Goal: Task Accomplishment & Management: Complete application form

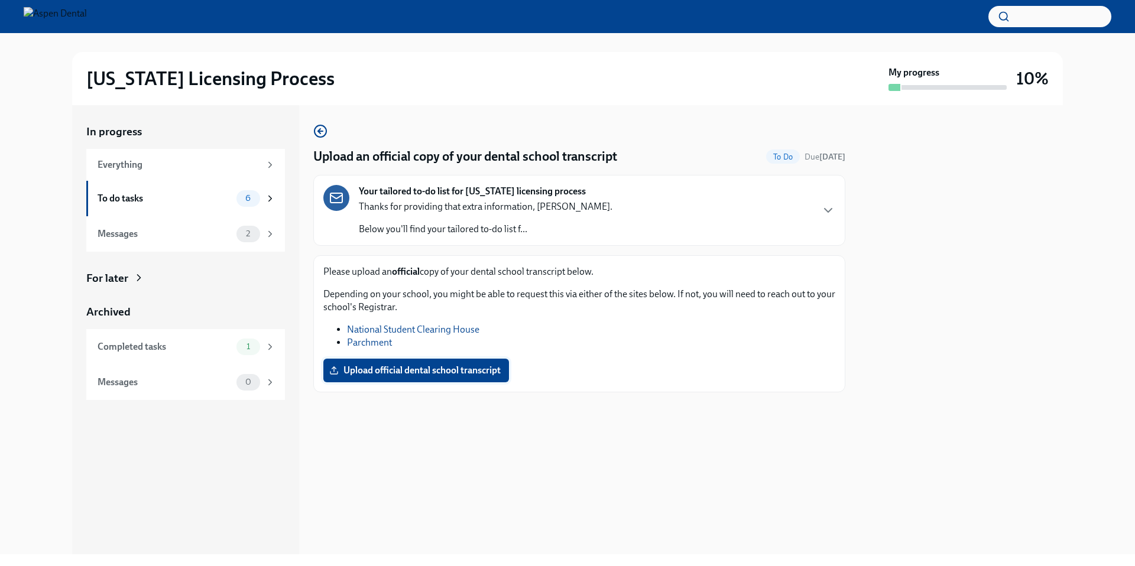
click at [447, 363] on label "Upload official dental school transcript" at bounding box center [416, 371] width 186 height 24
click at [0, 0] on input "Upload official dental school transcript" at bounding box center [0, 0] width 0 height 0
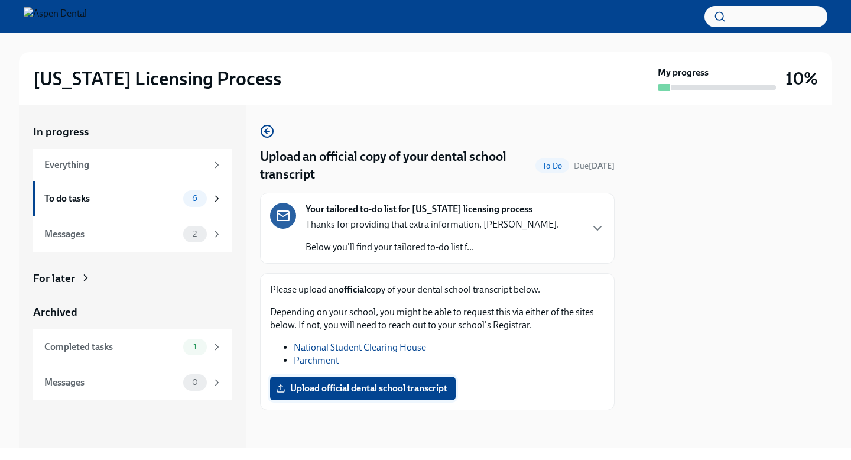
click at [322, 392] on span "Upload official dental school transcript" at bounding box center [362, 388] width 169 height 12
click at [0, 0] on input "Upload official dental school transcript" at bounding box center [0, 0] width 0 height 0
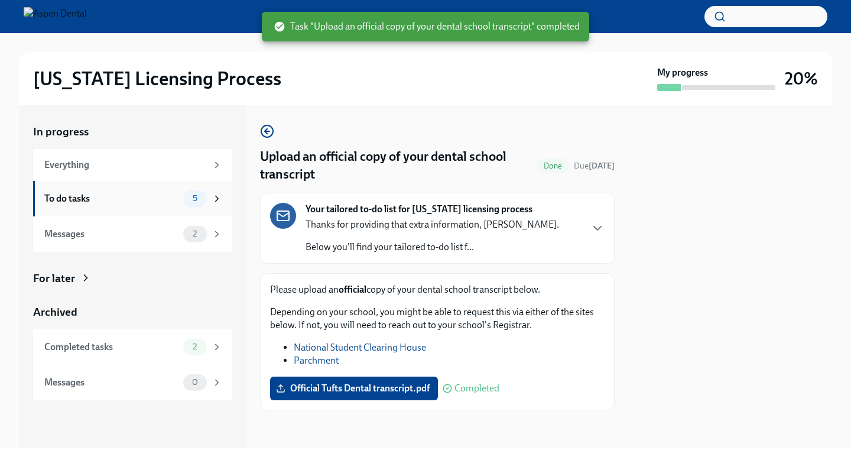
click at [139, 197] on div "To do tasks" at bounding box center [111, 198] width 134 height 13
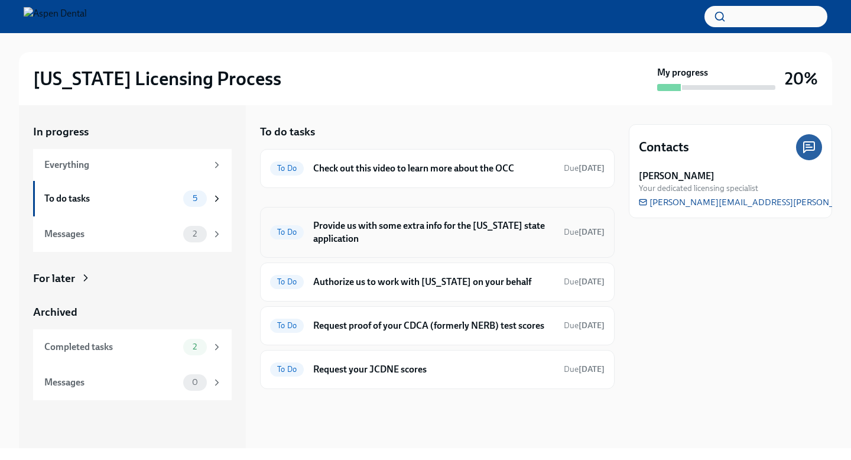
click at [476, 227] on h6 "Provide us with some extra info for the [US_STATE] state application" at bounding box center [433, 232] width 241 height 26
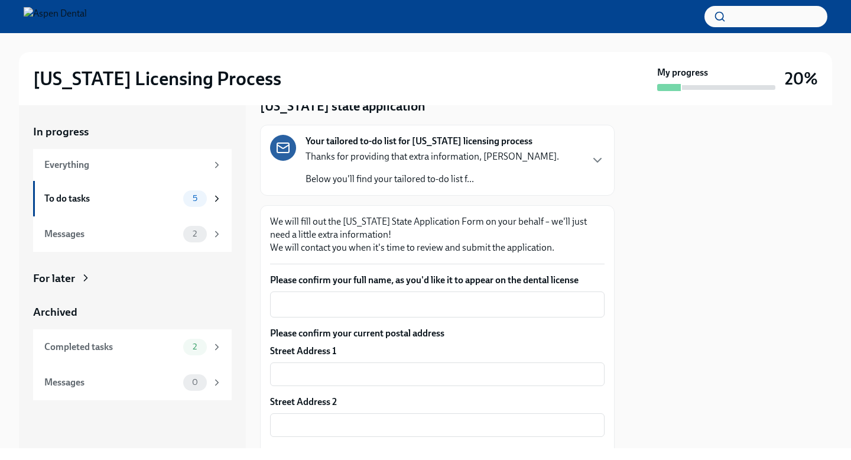
scroll to position [74, 0]
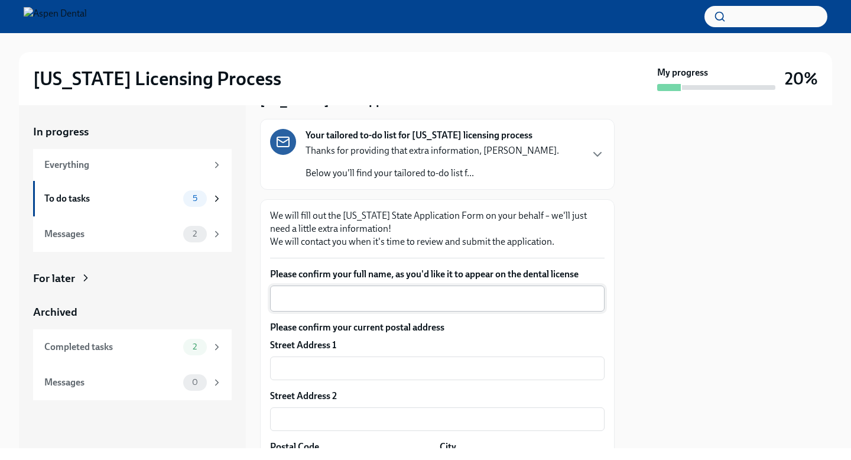
click at [391, 304] on textarea "Please confirm your full name, as you'd like it to appear on the dental license" at bounding box center [437, 298] width 320 height 14
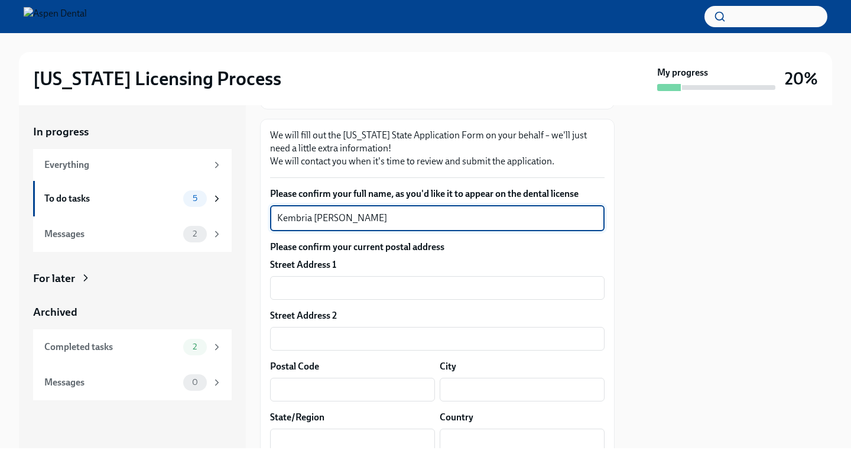
scroll to position [175, 0]
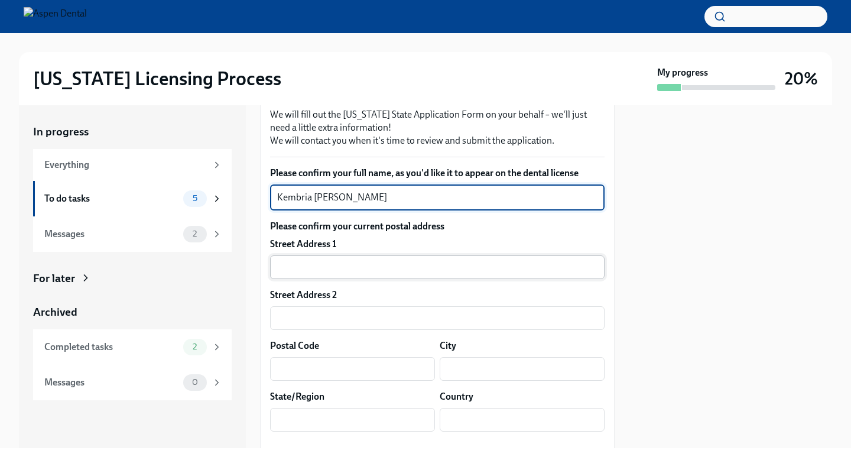
type textarea "Kembria [PERSON_NAME]"
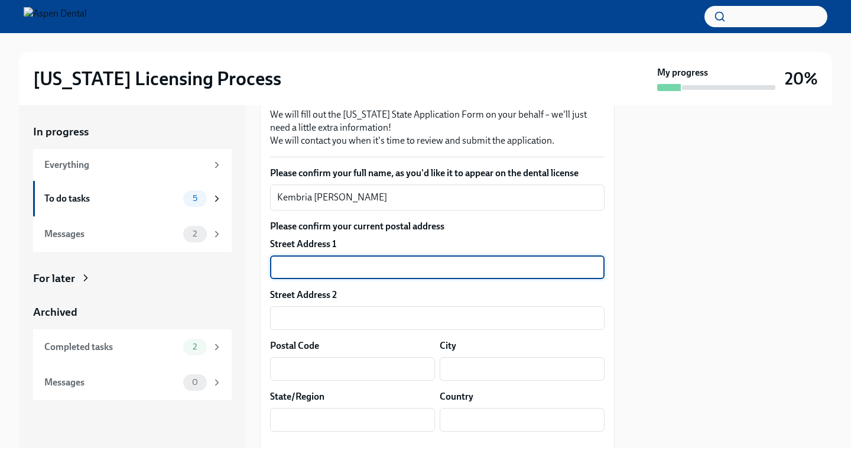
click at [409, 273] on input "text" at bounding box center [437, 267] width 334 height 24
type input "[STREET_ADDRESS]"
type input "512"
type input "04101"
type input "[GEOGRAPHIC_DATA]"
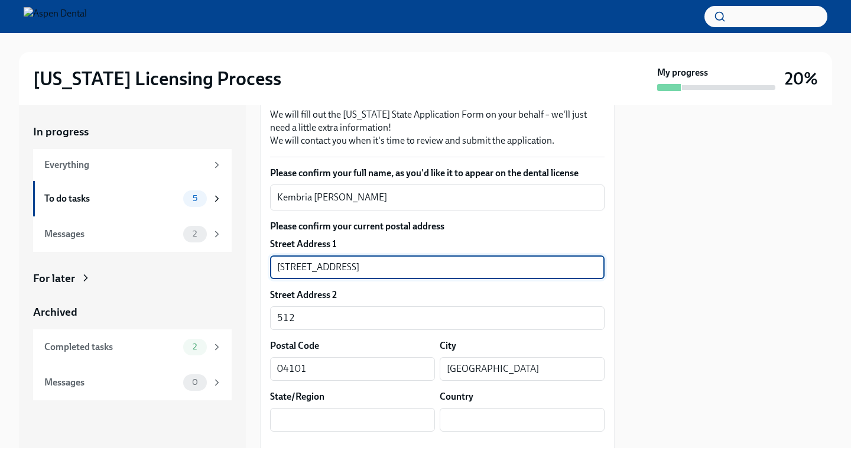
type input "[US_STATE]"
type input "US"
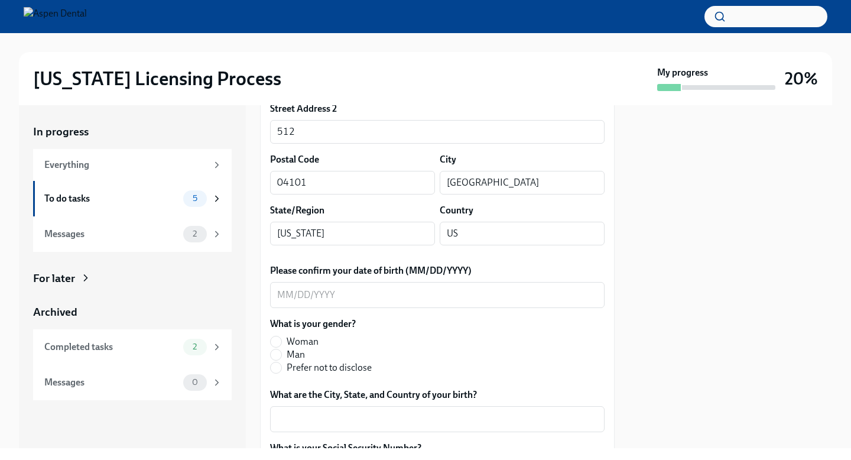
scroll to position [365, 0]
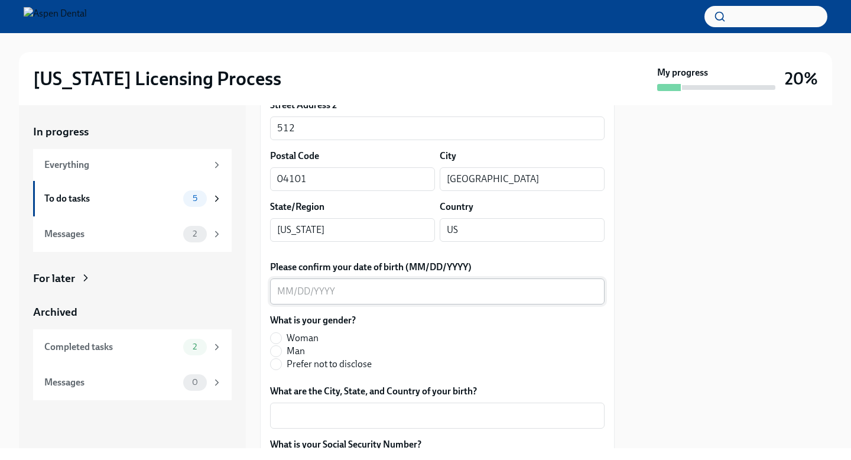
click at [375, 301] on div "x ​" at bounding box center [437, 291] width 334 height 26
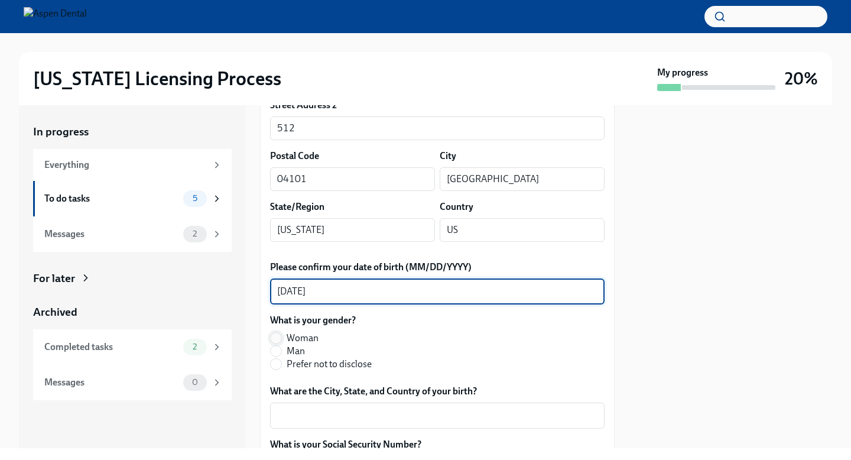
type textarea "[DATE]"
click at [277, 340] on input "Woman" at bounding box center [276, 338] width 11 height 11
radio input "true"
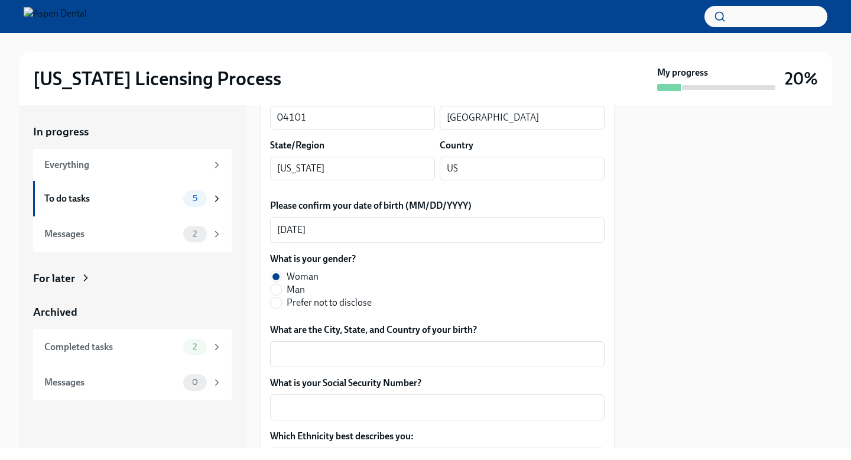
scroll to position [435, 0]
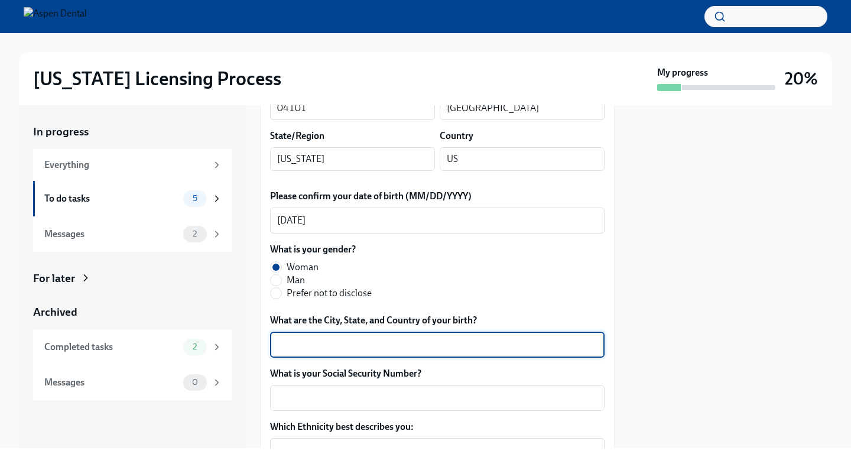
click at [354, 346] on textarea "What are the City, State, and Country of your birth?" at bounding box center [437, 344] width 320 height 14
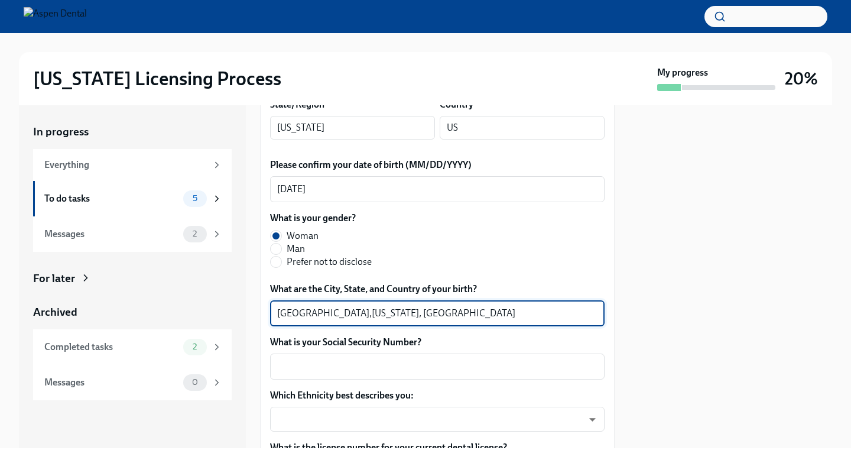
scroll to position [492, 0]
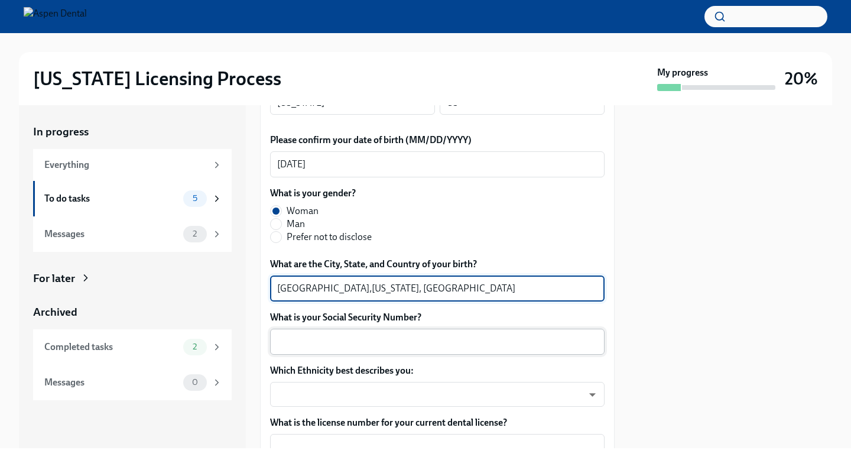
type textarea "[GEOGRAPHIC_DATA],[US_STATE], [GEOGRAPHIC_DATA]"
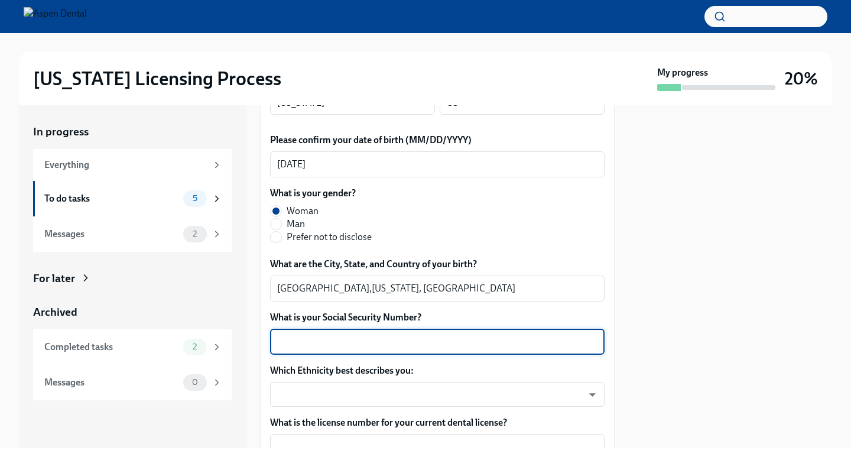
click at [303, 336] on textarea "What is your Social Security Number?" at bounding box center [437, 341] width 320 height 14
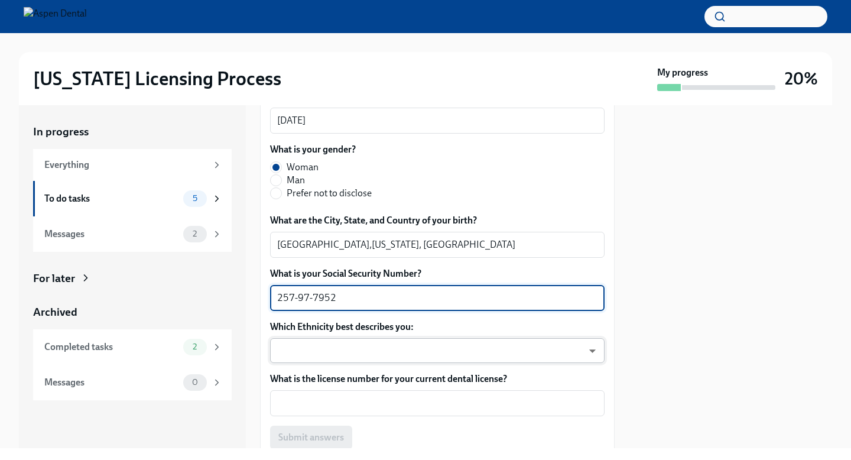
scroll to position [544, 0]
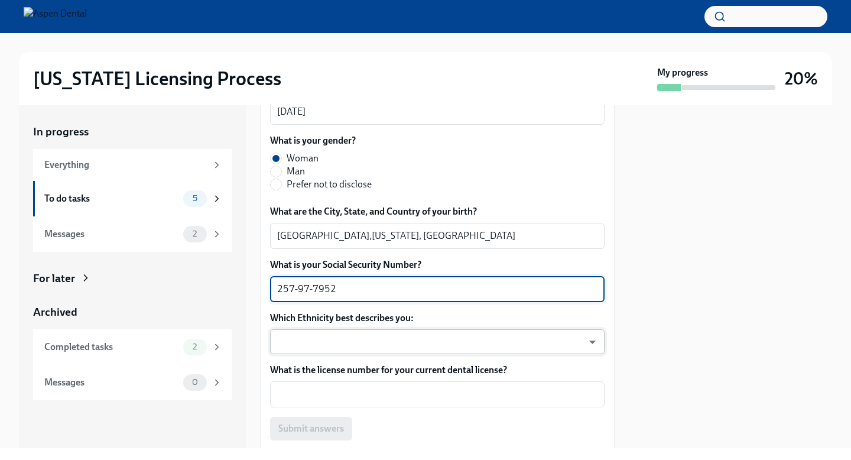
type textarea "257-97-7952"
click at [298, 349] on body "[US_STATE] Licensing Process My progress 20% In progress Everything To do tasks…" at bounding box center [425, 230] width 851 height 460
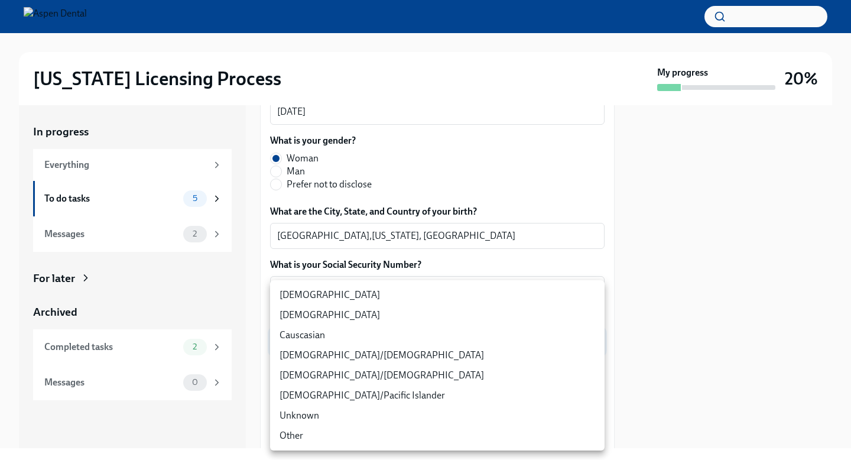
click at [309, 300] on li "[DEMOGRAPHIC_DATA]" at bounding box center [437, 295] width 334 height 20
type input "TlxW_0a7i"
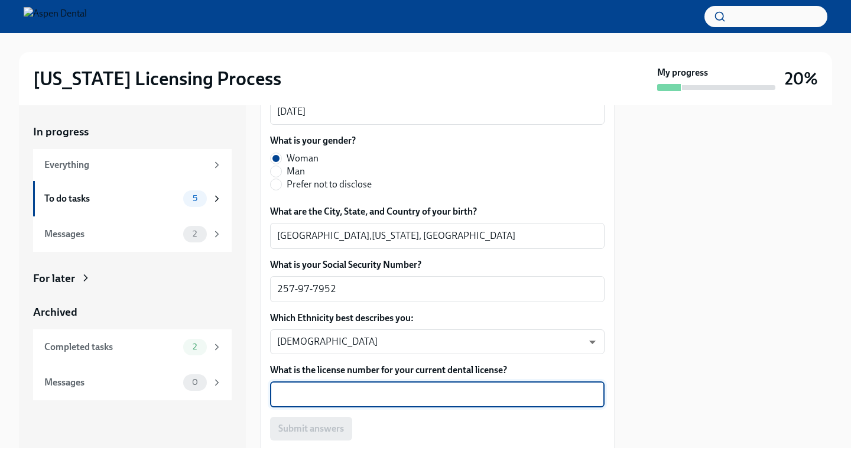
click at [323, 392] on textarea "What is the license number for your current dental license?" at bounding box center [437, 394] width 320 height 14
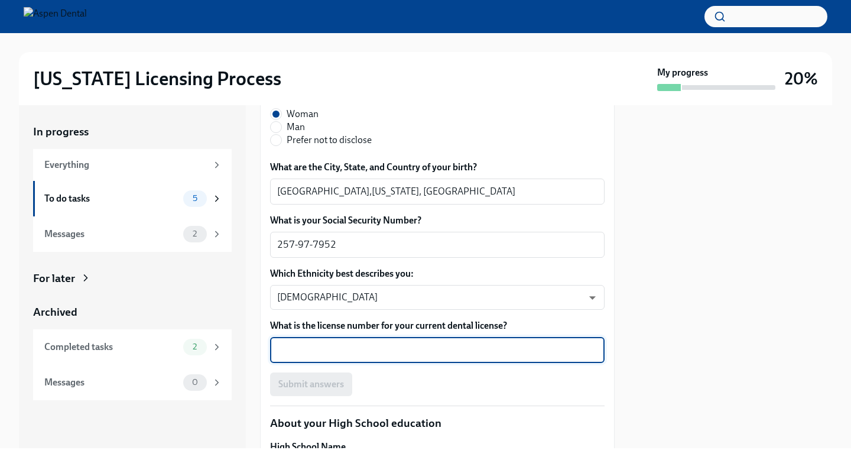
scroll to position [591, 0]
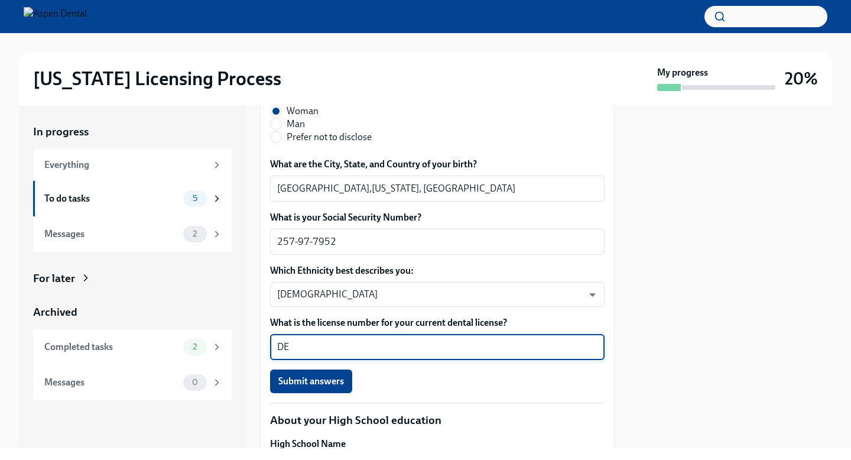
type textarea "D"
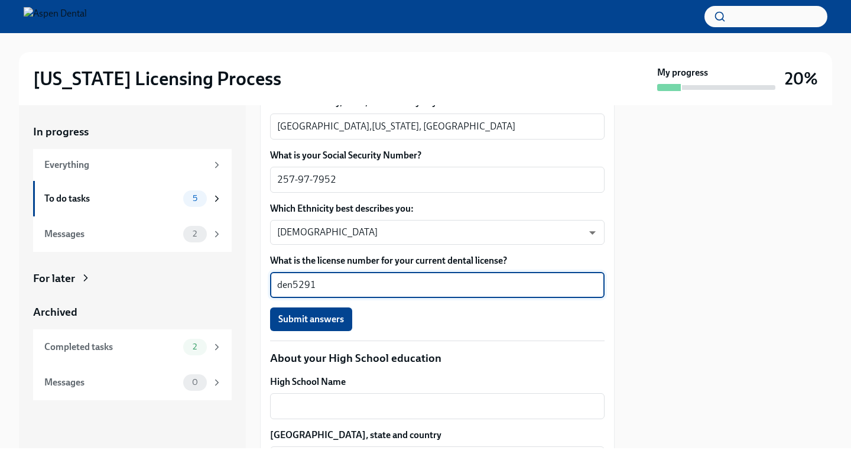
scroll to position [661, 0]
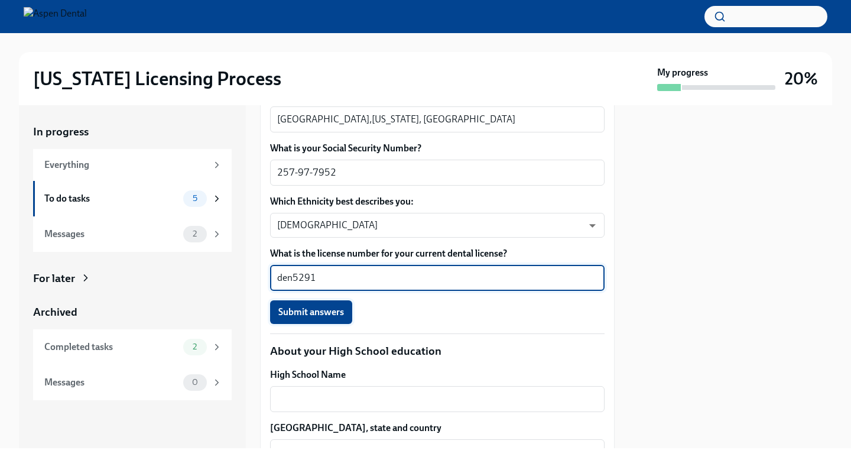
type textarea "den5291"
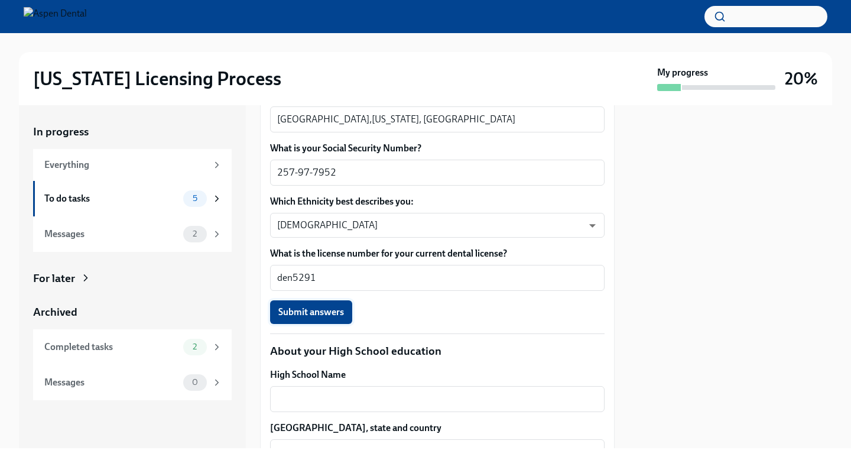
click at [327, 316] on span "Submit answers" at bounding box center [311, 312] width 66 height 12
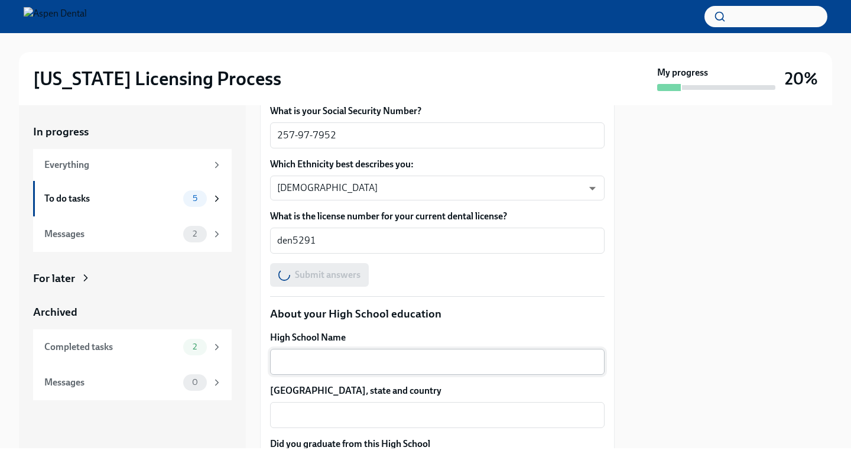
click at [355, 366] on textarea "High School Name" at bounding box center [437, 362] width 320 height 14
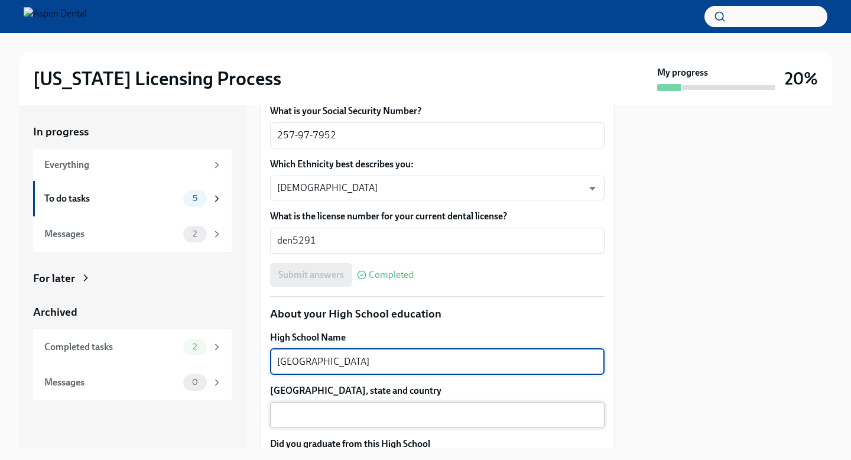
type textarea "[GEOGRAPHIC_DATA]"
click at [352, 405] on div "x ​" at bounding box center [437, 415] width 334 height 26
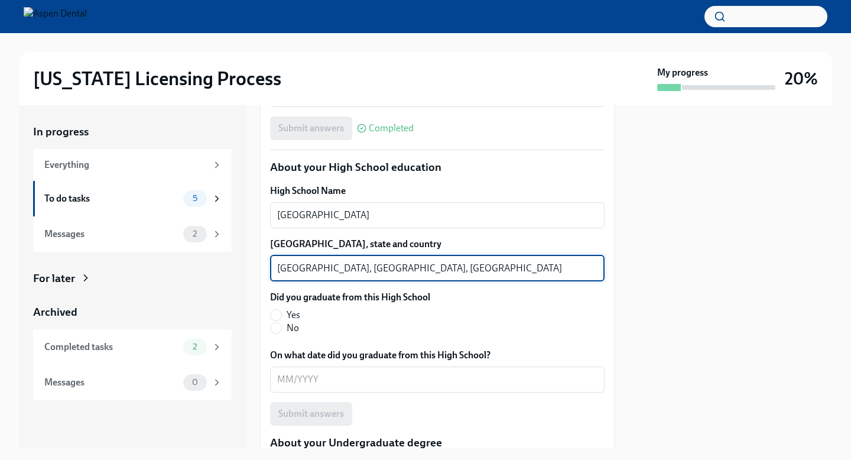
scroll to position [846, 0]
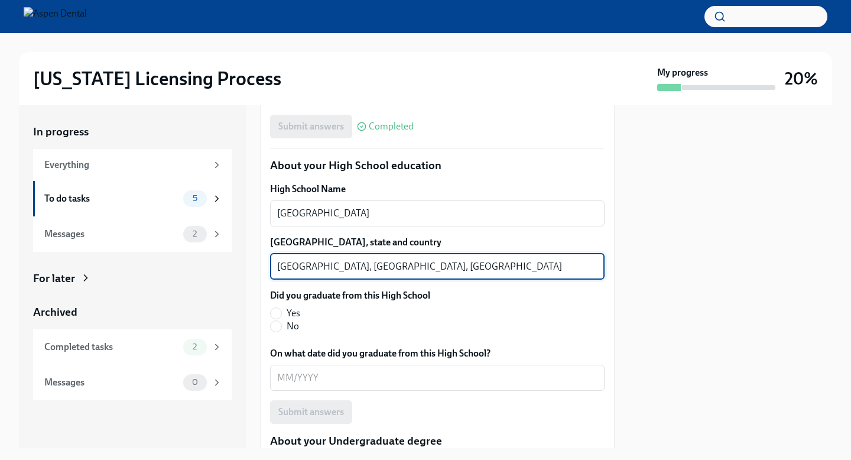
type textarea "[GEOGRAPHIC_DATA], [GEOGRAPHIC_DATA], [GEOGRAPHIC_DATA]"
click at [284, 315] on label "Yes" at bounding box center [345, 313] width 151 height 13
click at [281, 315] on input "Yes" at bounding box center [276, 313] width 11 height 11
radio input "true"
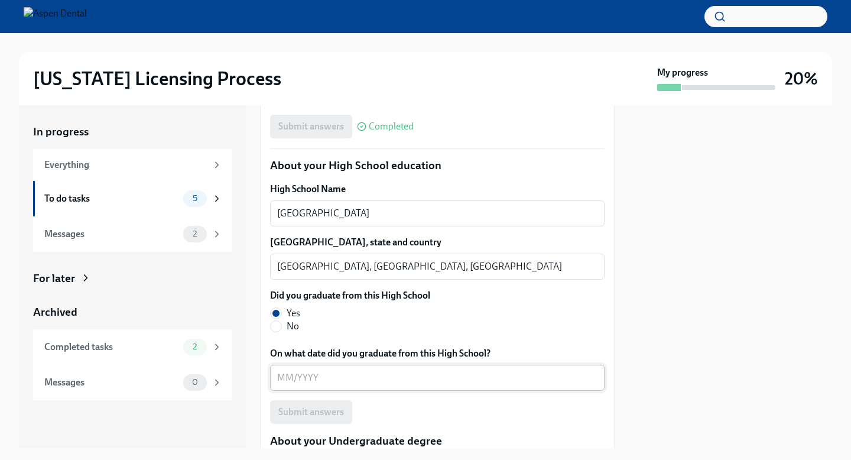
click at [290, 380] on textarea "On what date did you graduate from this High School?" at bounding box center [437, 377] width 320 height 14
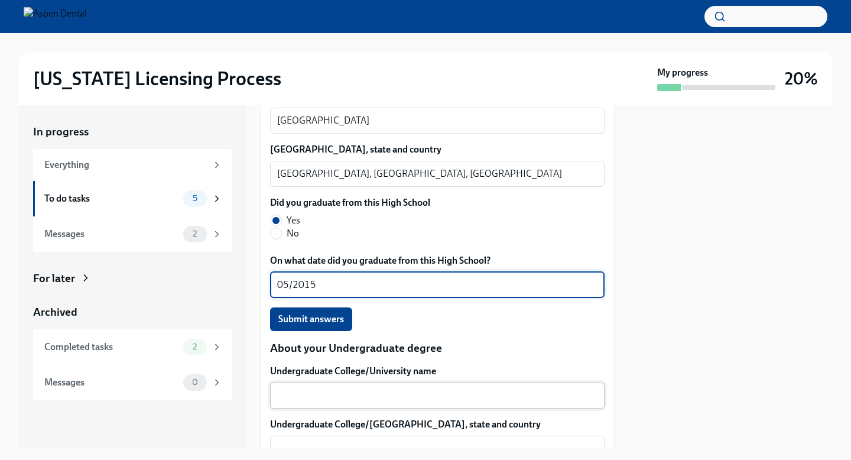
scroll to position [943, 0]
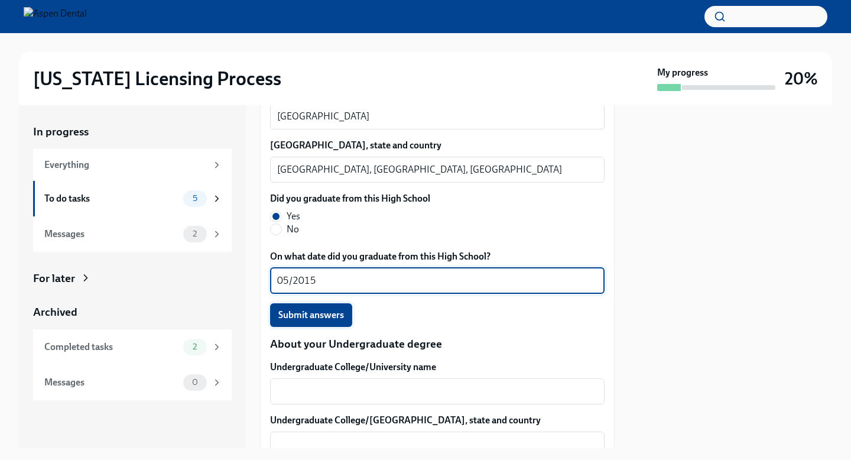
type textarea "05/2015"
click at [307, 317] on span "Submit answers" at bounding box center [311, 315] width 66 height 12
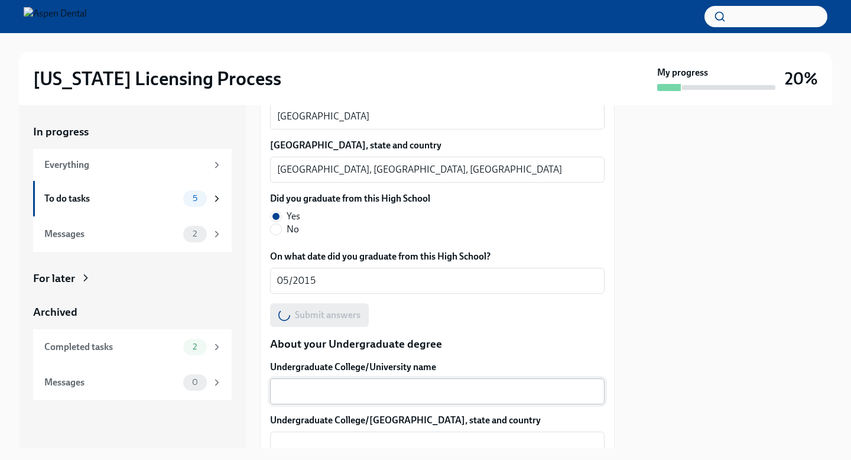
click at [307, 387] on textarea "Undergraduate College/University name" at bounding box center [437, 391] width 320 height 14
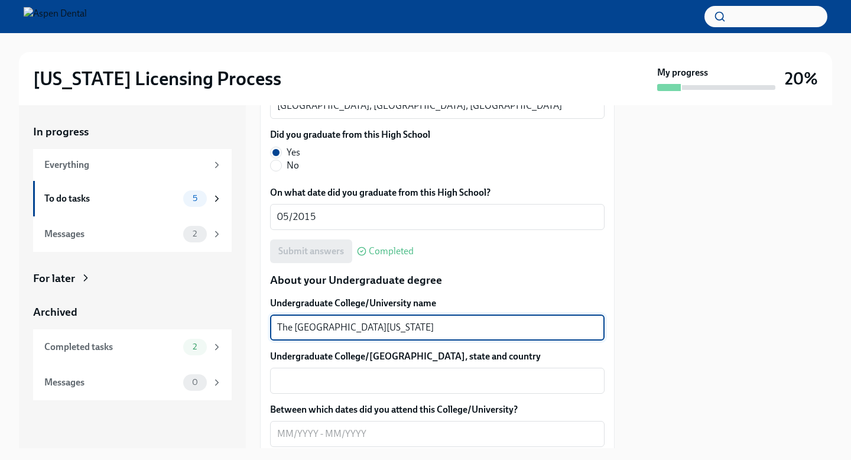
scroll to position [1013, 0]
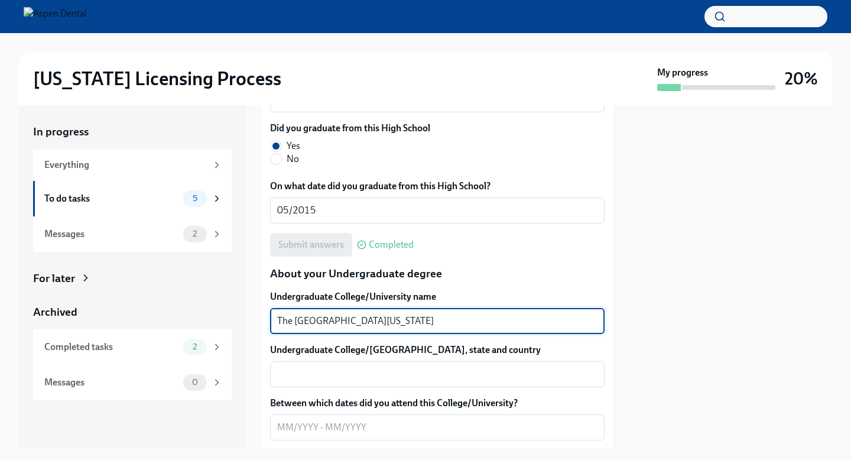
click at [350, 321] on textarea "The [GEOGRAPHIC_DATA][US_STATE]" at bounding box center [437, 321] width 320 height 14
click at [297, 323] on textarea "The [GEOGRAPHIC_DATA][US_STATE]" at bounding box center [437, 321] width 320 height 14
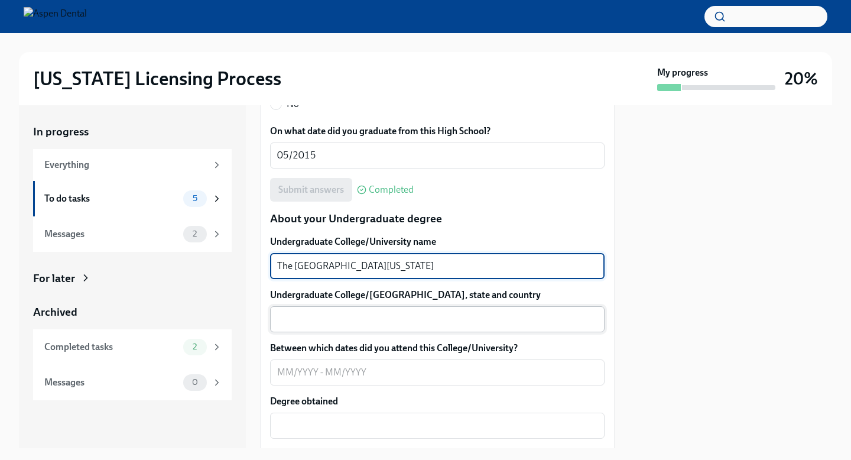
scroll to position [1078, 0]
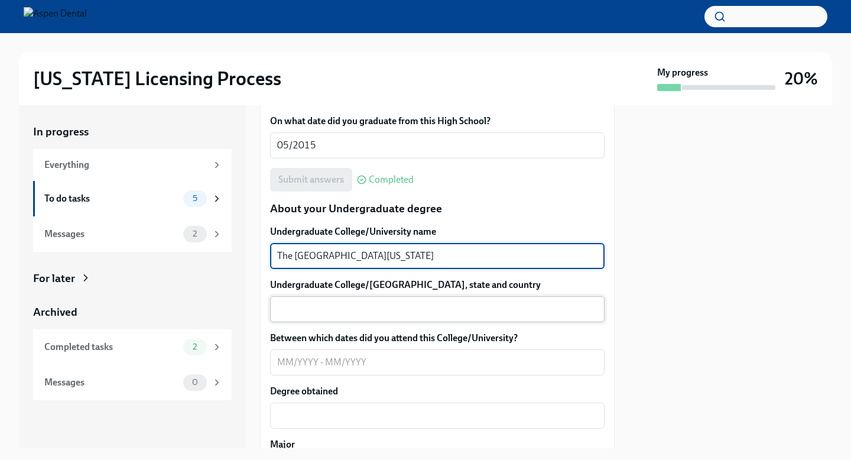
type textarea "The [GEOGRAPHIC_DATA][US_STATE]"
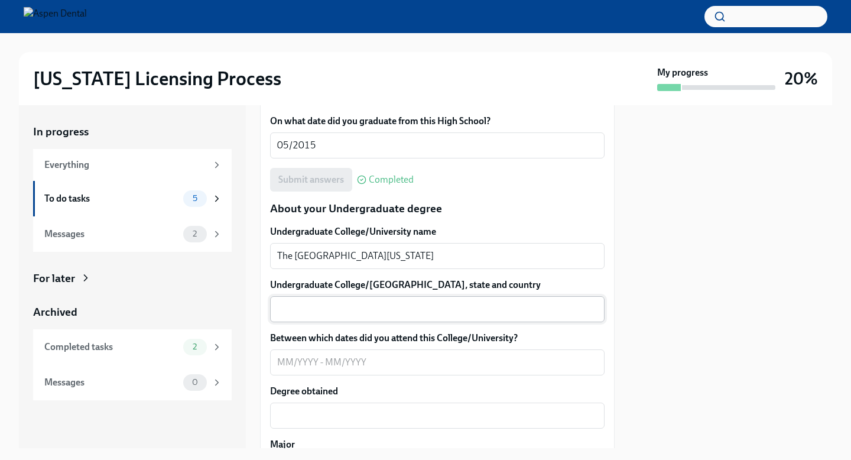
click at [310, 318] on div "x ​" at bounding box center [437, 309] width 334 height 26
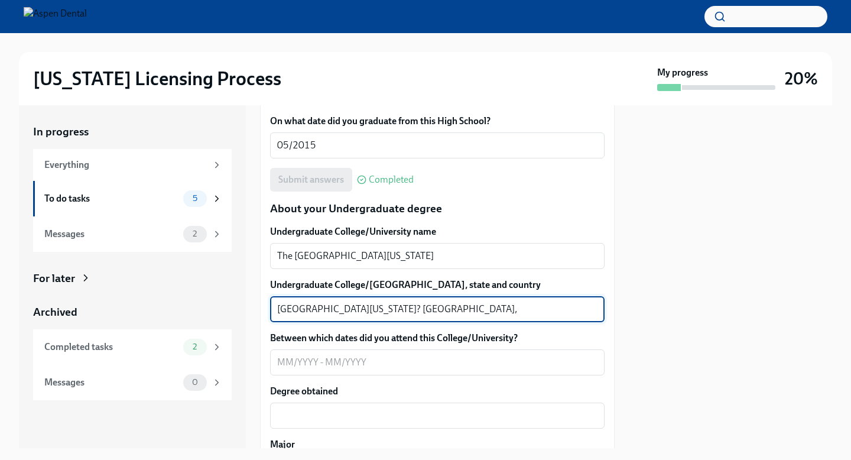
click at [373, 306] on textarea "[GEOGRAPHIC_DATA][US_STATE]? [GEOGRAPHIC_DATA], [GEOGRAPHIC_DATA]" at bounding box center [437, 309] width 320 height 14
click at [362, 310] on textarea "[GEOGRAPHIC_DATA][US_STATE]? [GEOGRAPHIC_DATA], [GEOGRAPHIC_DATA]" at bounding box center [437, 309] width 320 height 14
click at [397, 310] on textarea "[GEOGRAPHIC_DATA][US_STATE]/ [GEOGRAPHIC_DATA], [GEOGRAPHIC_DATA]" at bounding box center [437, 309] width 320 height 14
type textarea "[GEOGRAPHIC_DATA][US_STATE]/ [GEOGRAPHIC_DATA],[GEOGRAPHIC_DATA], [GEOGRAPHIC_D…"
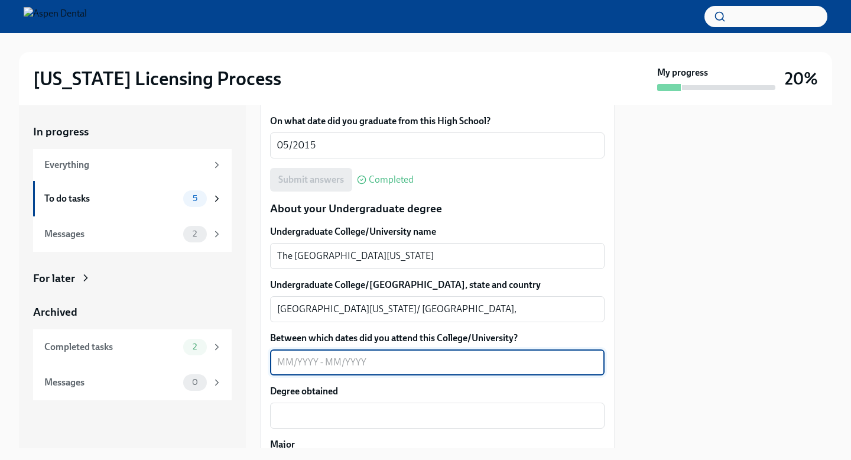
click at [290, 362] on textarea "Between which dates did you attend this College/University?" at bounding box center [437, 362] width 320 height 14
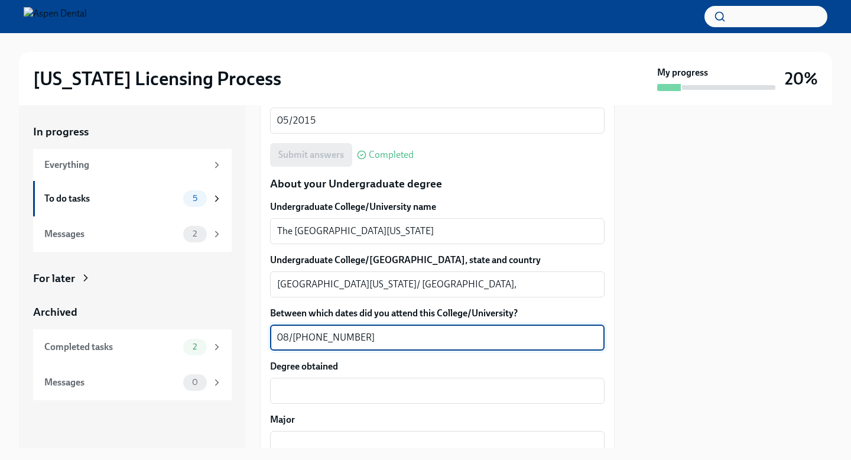
click at [330, 336] on textarea "08/[PHONE_NUMBER]" at bounding box center [437, 337] width 320 height 14
type textarea "08/2015-05/2019"
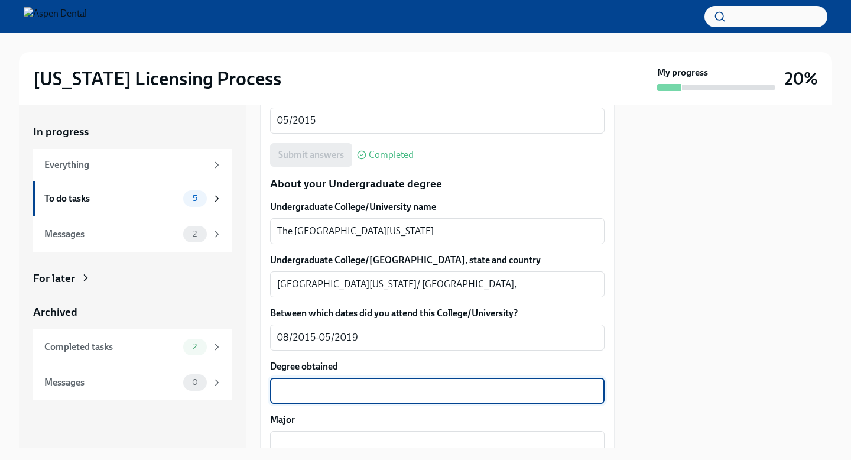
click at [317, 386] on textarea "Degree obtained" at bounding box center [437, 390] width 320 height 14
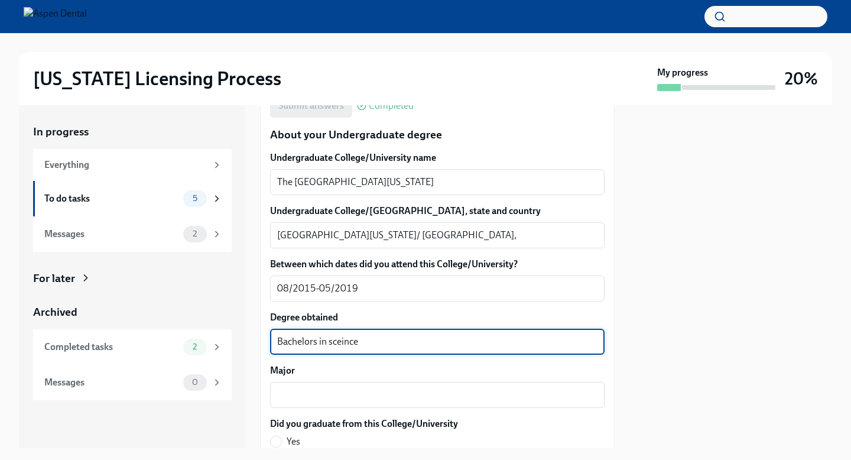
scroll to position [1158, 0]
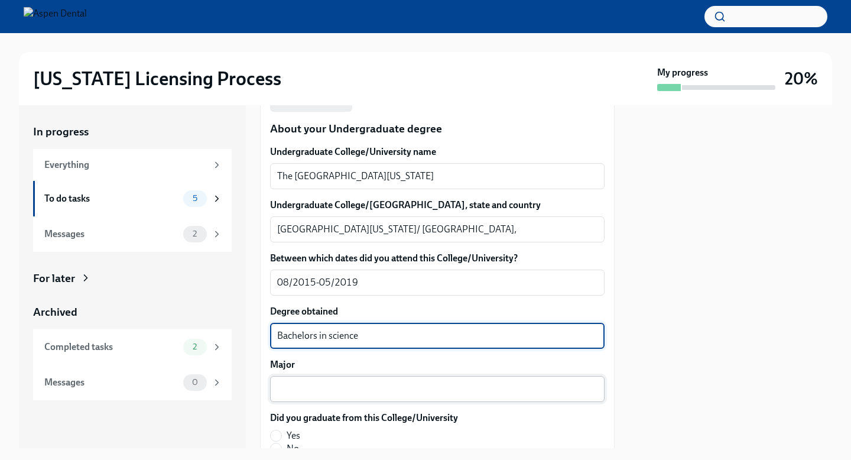
type textarea "Bachelors in science"
click at [320, 398] on div "x ​" at bounding box center [437, 389] width 334 height 26
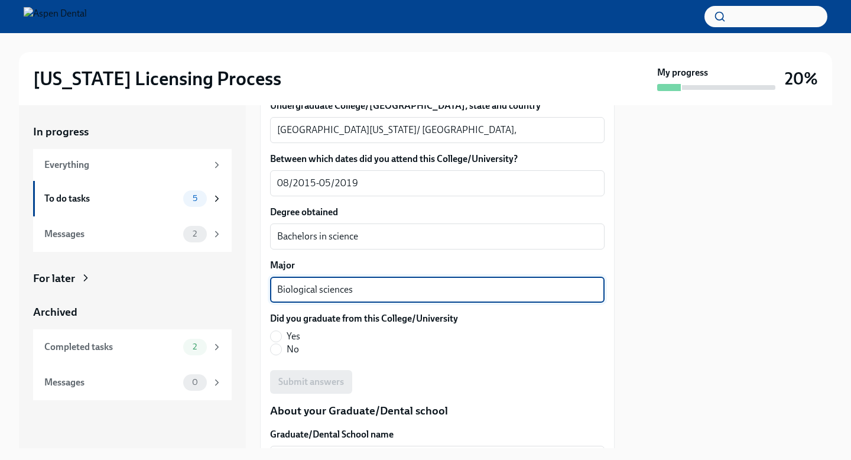
scroll to position [1258, 0]
type textarea "Biological sciences"
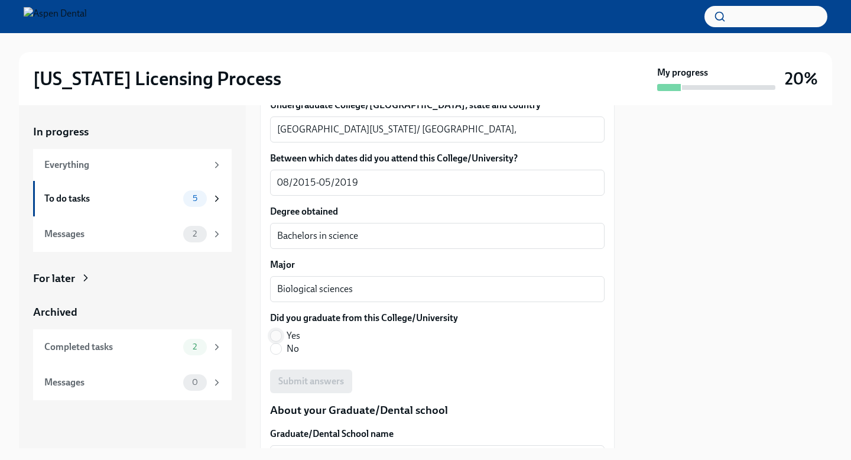
click at [275, 336] on input "Yes" at bounding box center [276, 335] width 11 height 11
radio input "true"
click at [320, 380] on span "Submit answers" at bounding box center [311, 381] width 66 height 12
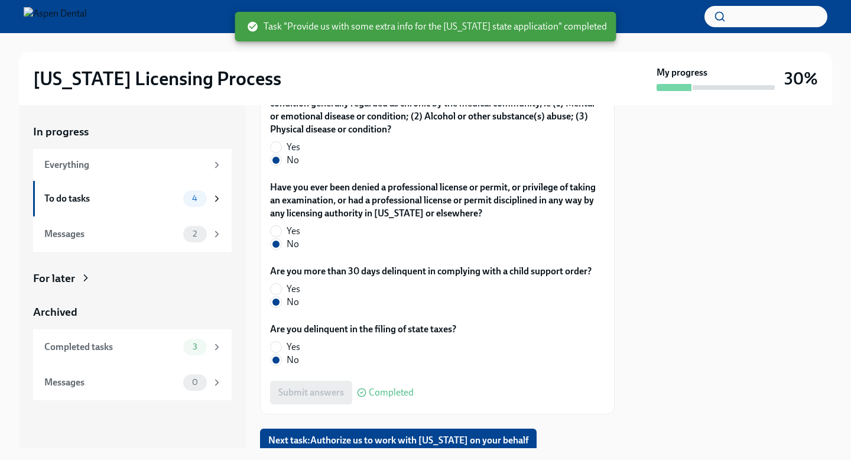
scroll to position [2575, 0]
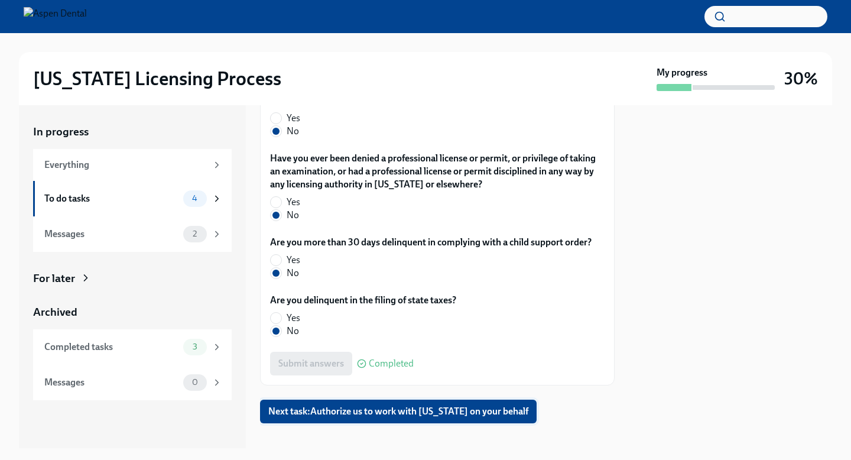
click at [323, 405] on span "Next task : Authorize us to work with [US_STATE] on your behalf" at bounding box center [398, 411] width 260 height 12
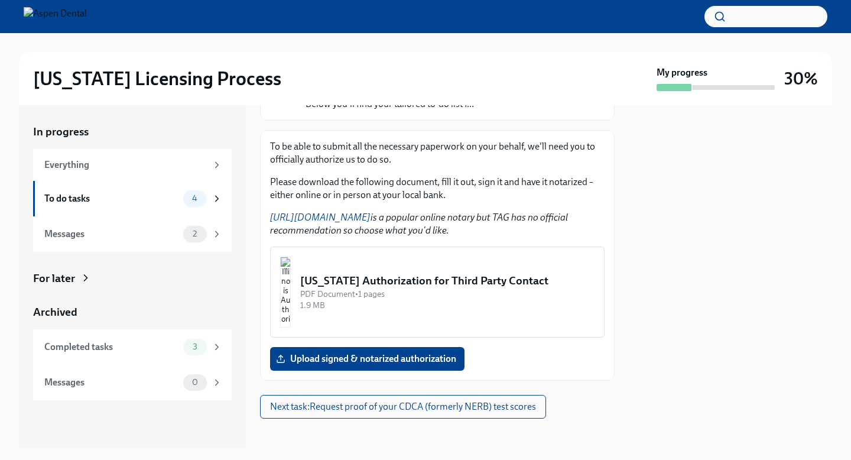
scroll to position [151, 0]
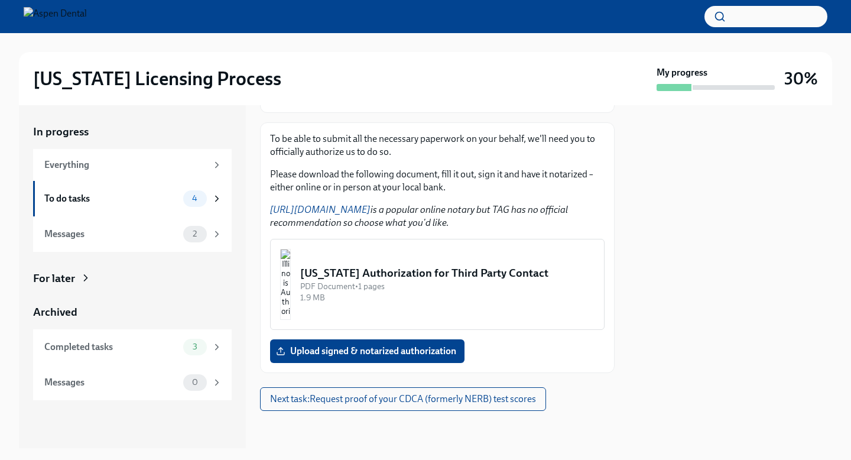
click at [291, 278] on img "button" at bounding box center [285, 284] width 11 height 71
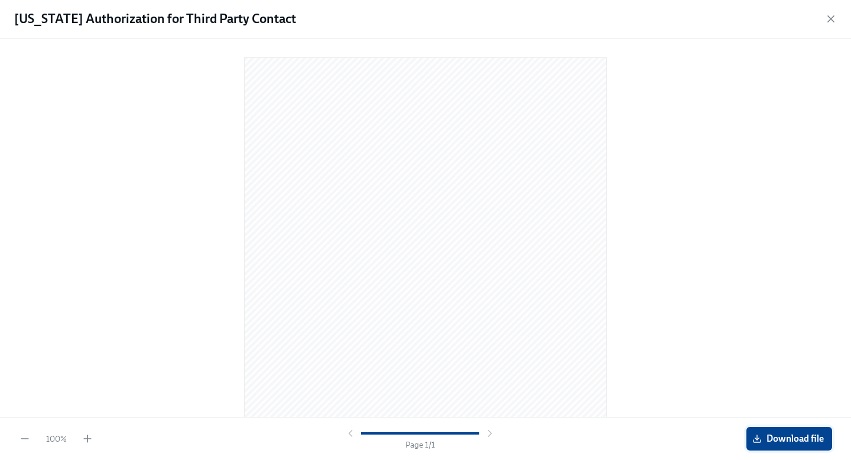
click at [769, 441] on span "Download file" at bounding box center [789, 439] width 69 height 12
click at [828, 17] on icon "button" at bounding box center [831, 19] width 12 height 12
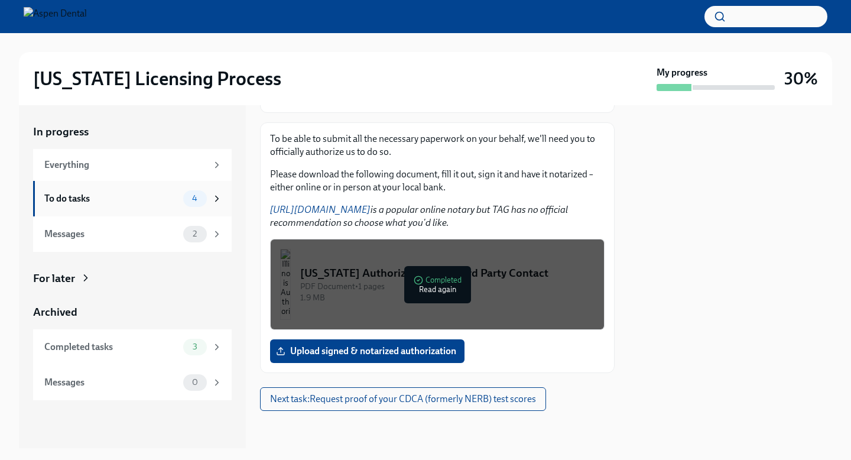
click at [161, 203] on div "To do tasks" at bounding box center [111, 198] width 134 height 13
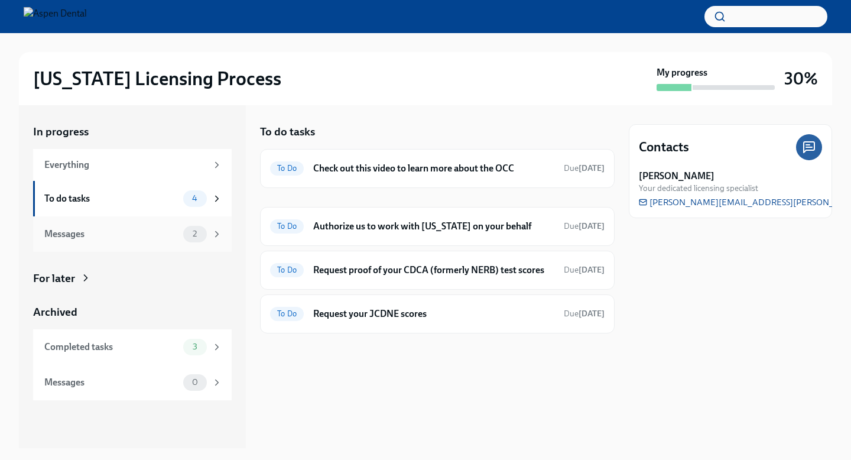
click at [172, 233] on div "Messages" at bounding box center [111, 233] width 134 height 13
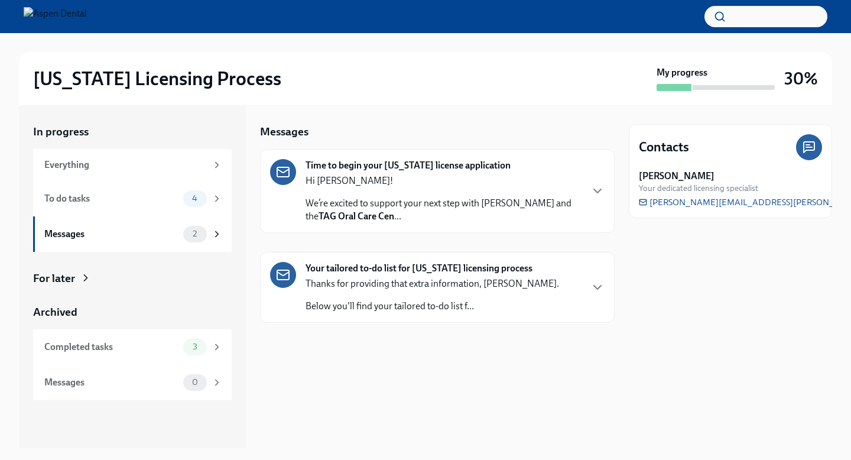
click at [413, 183] on p "Hi [PERSON_NAME]!" at bounding box center [442, 180] width 275 height 13
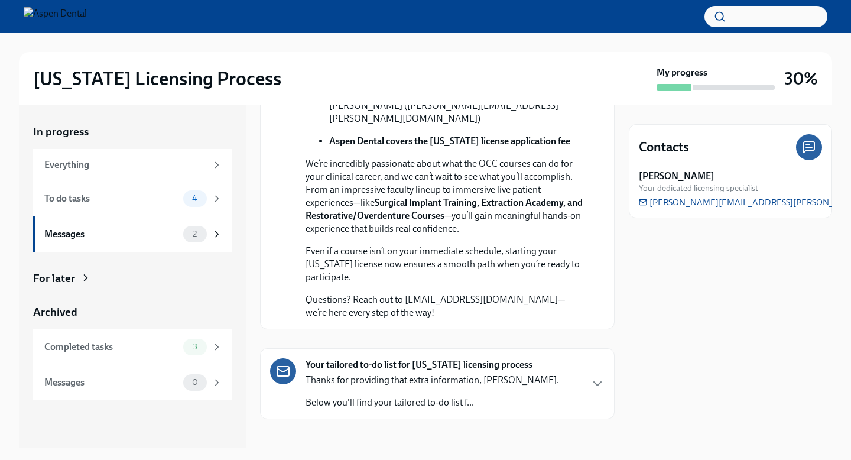
scroll to position [360, 0]
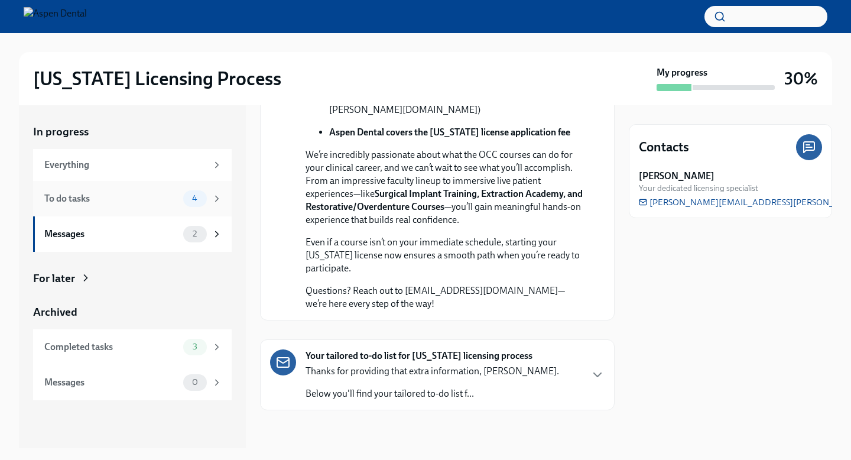
click at [100, 192] on div "To do tasks" at bounding box center [111, 198] width 134 height 13
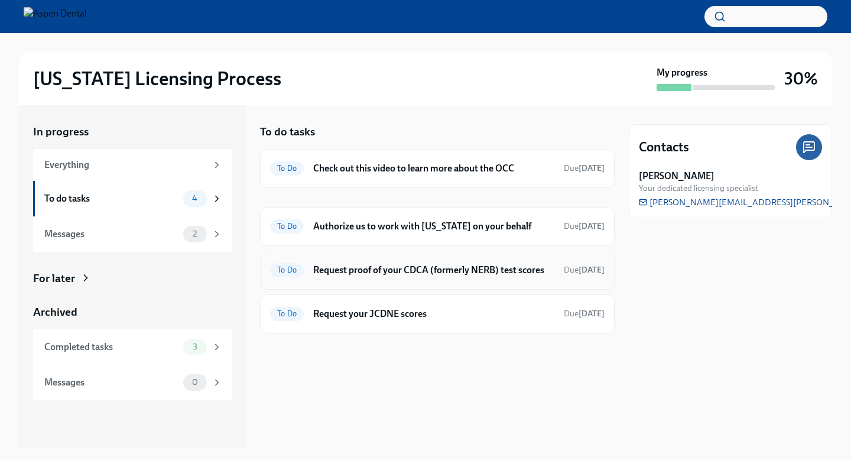
click at [401, 277] on div "To Do Request proof of your CDCA (formerly NERB) test scores Due [DATE]" at bounding box center [437, 270] width 334 height 19
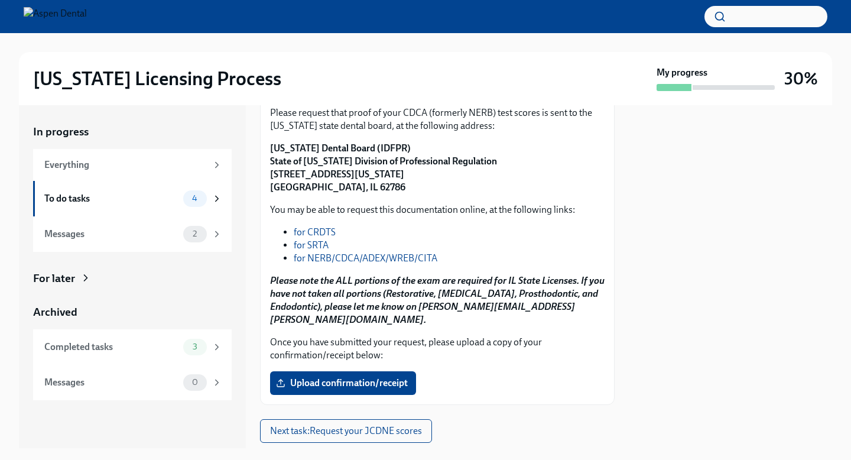
scroll to position [178, 0]
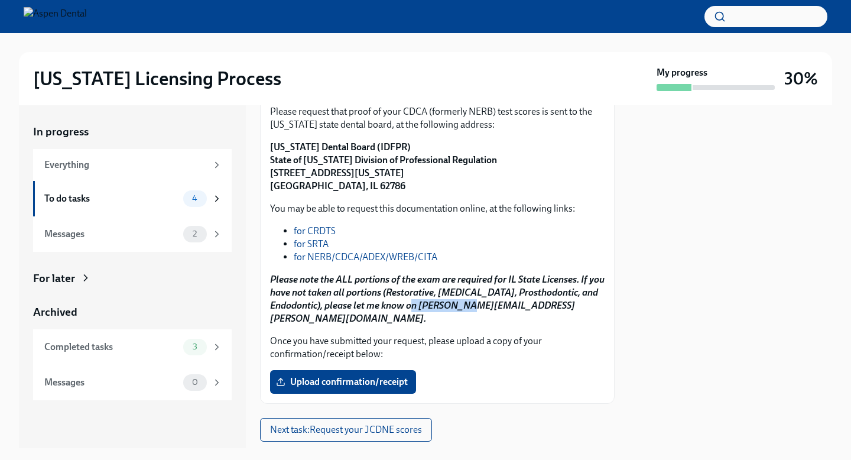
drag, startPoint x: 420, startPoint y: 305, endPoint x: 477, endPoint y: 307, distance: 57.3
click at [477, 307] on strong "Please note the ALL portions of the exam are required for IL State Licenses. If…" at bounding box center [437, 299] width 334 height 50
click at [418, 306] on strong "Please note the ALL portions of the exam are required for IL State Licenses. If…" at bounding box center [437, 299] width 334 height 50
drag, startPoint x: 418, startPoint y: 306, endPoint x: 567, endPoint y: 308, distance: 148.3
click at [567, 308] on strong "Please note the ALL portions of the exam are required for IL State Licenses. If…" at bounding box center [437, 299] width 334 height 50
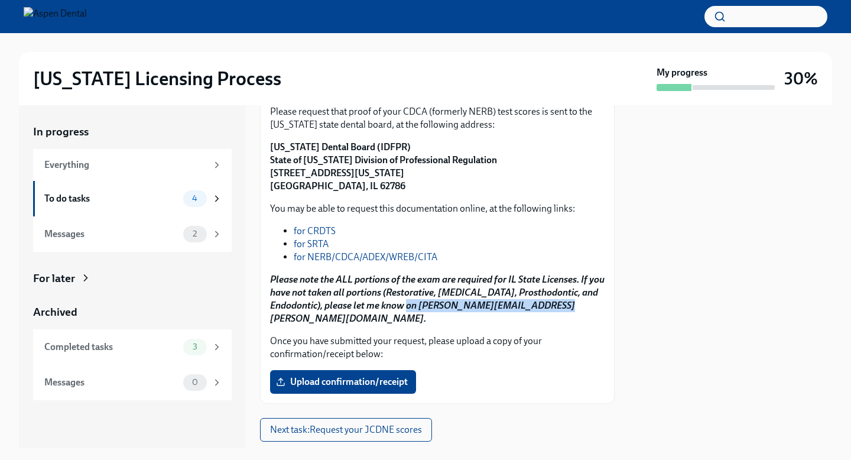
copy strong "[PERSON_NAME][EMAIL_ADDRESS][PERSON_NAME][DOMAIN_NAME]"
click at [144, 206] on div "To do tasks 4" at bounding box center [133, 198] width 178 height 17
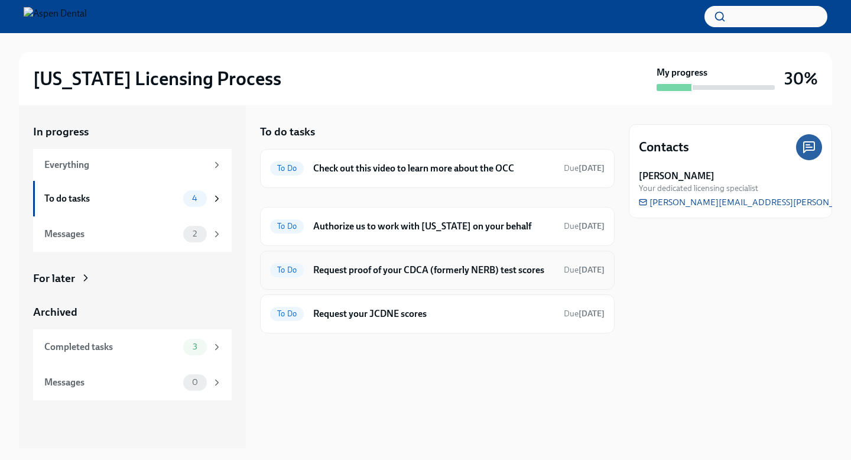
click at [399, 274] on h6 "Request proof of your CDCA (formerly NERB) test scores" at bounding box center [433, 270] width 241 height 13
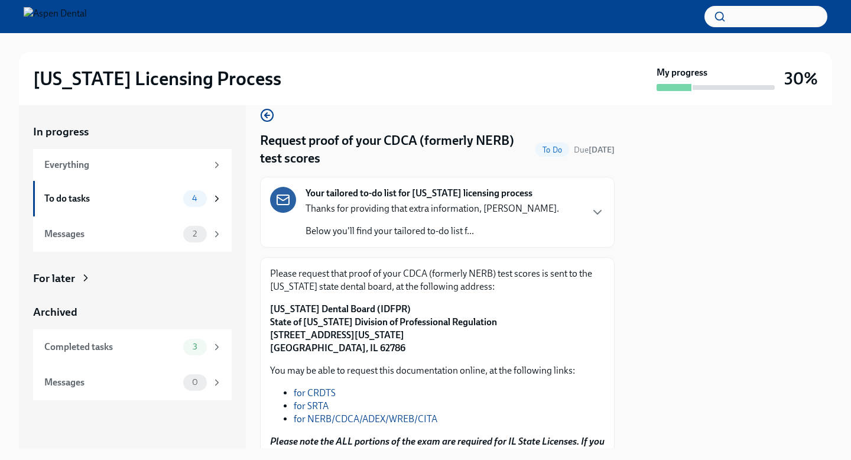
scroll to position [1, 0]
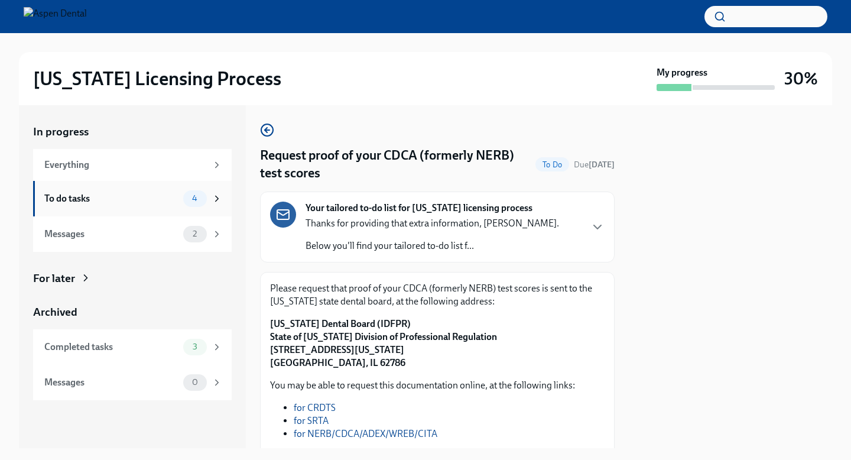
click at [166, 199] on div "To do tasks" at bounding box center [111, 198] width 134 height 13
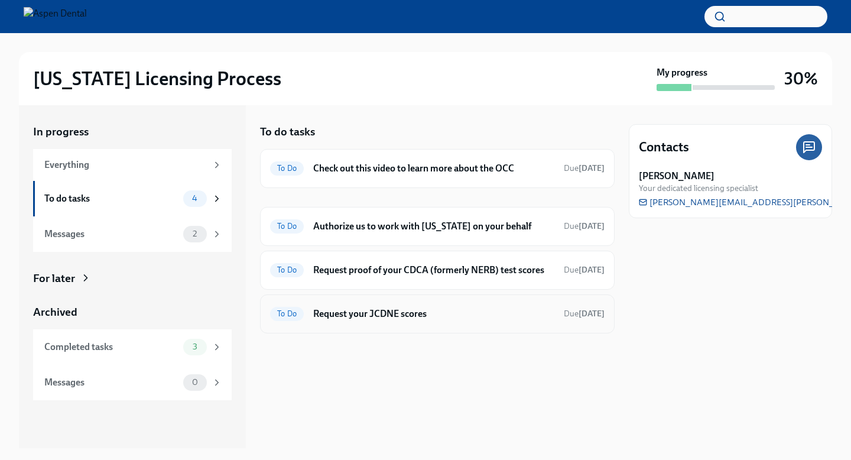
click at [373, 310] on h6 "Request your JCDNE scores" at bounding box center [433, 313] width 241 height 13
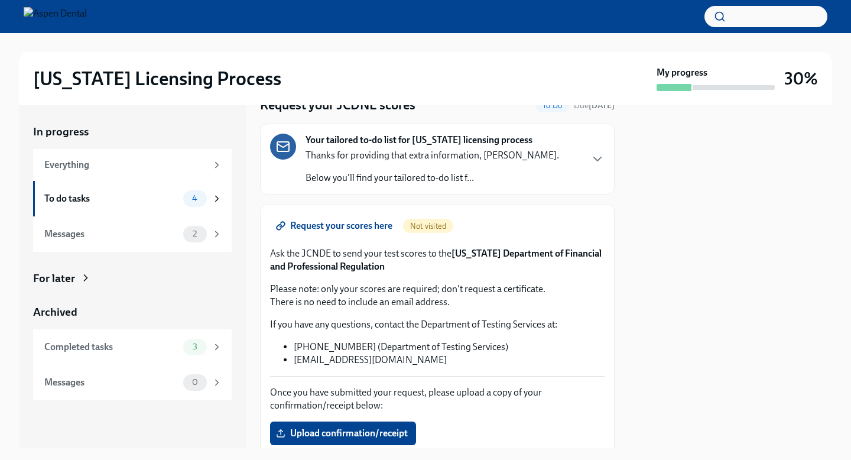
scroll to position [54, 0]
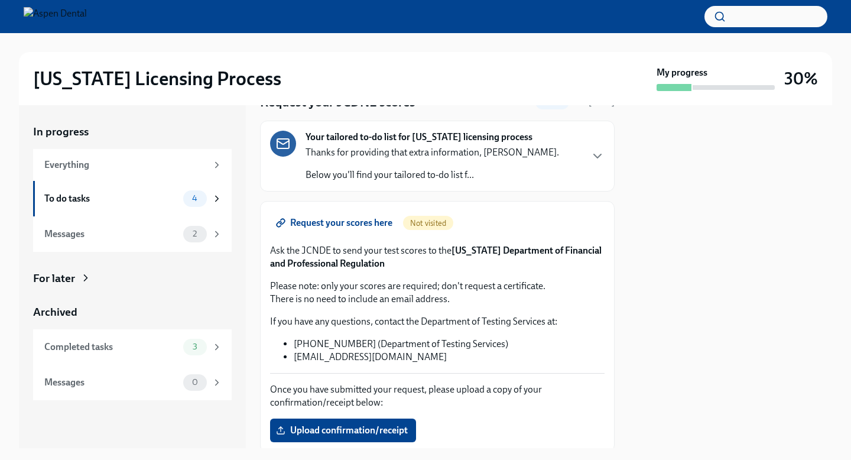
click at [377, 223] on span "Request your scores here" at bounding box center [335, 223] width 114 height 12
click at [58, 206] on div "To do tasks 4" at bounding box center [132, 198] width 199 height 35
